Goal: Find specific page/section: Find specific page/section

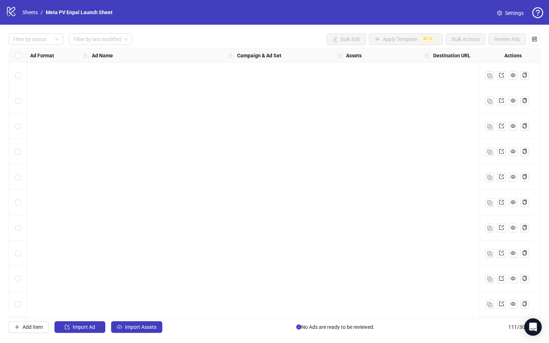
scroll to position [2570, 0]
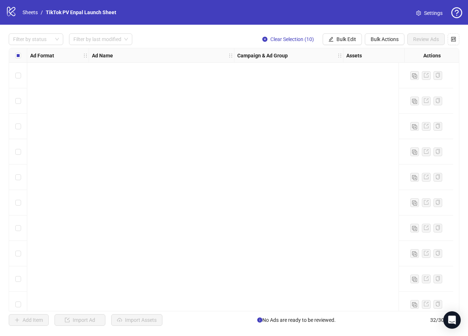
scroll to position [348, 0]
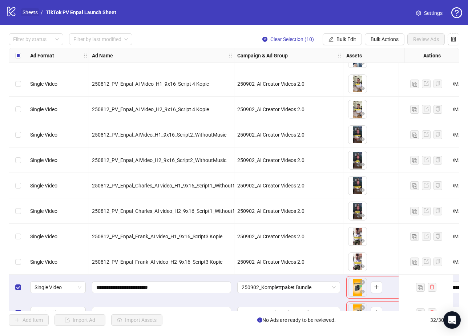
click at [32, 15] on link "Sheets" at bounding box center [30, 12] width 18 height 8
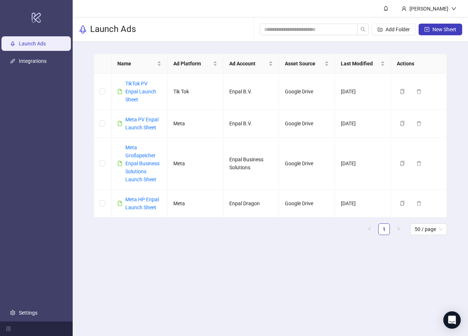
click at [151, 244] on main "Name Ad Platform Ad Account Asset Source Last Modified Actions TikTok PV Enpal …" at bounding box center [270, 147] width 365 height 211
click at [134, 155] on link "Meta Großspeicher Enpal Business Solutions Launch Sheet" at bounding box center [142, 164] width 34 height 38
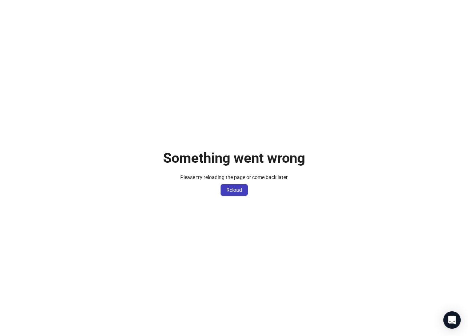
click at [236, 196] on div "Something went wrong Please try reloading the page or come back later Reload" at bounding box center [234, 168] width 468 height 336
click at [238, 191] on span "Reload" at bounding box center [234, 190] width 16 height 6
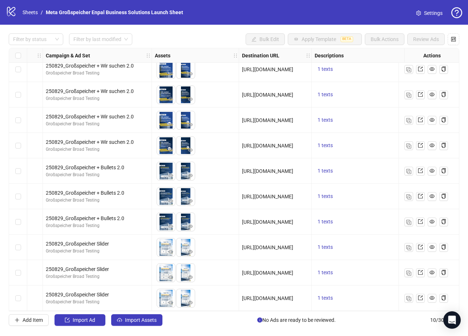
scroll to position [9, 0]
